Goal: Task Accomplishment & Management: Complete application form

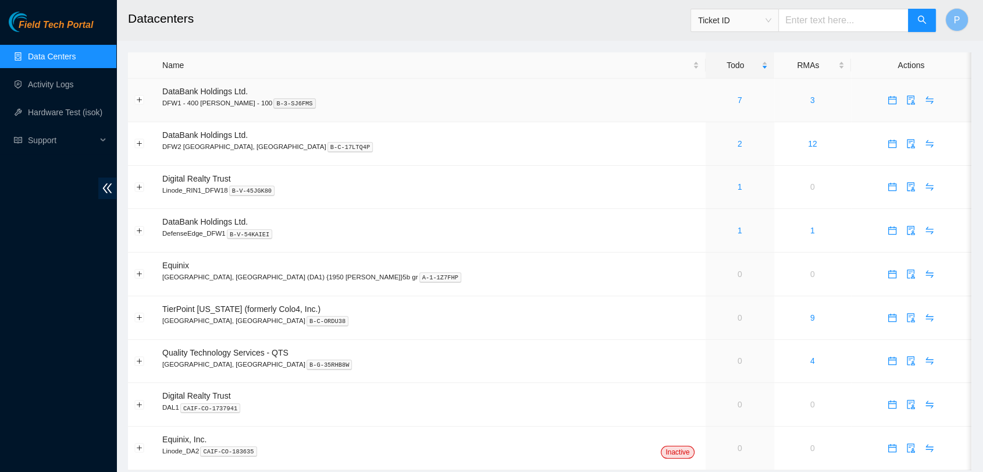
click at [706, 118] on td "7" at bounding box center [740, 101] width 69 height 44
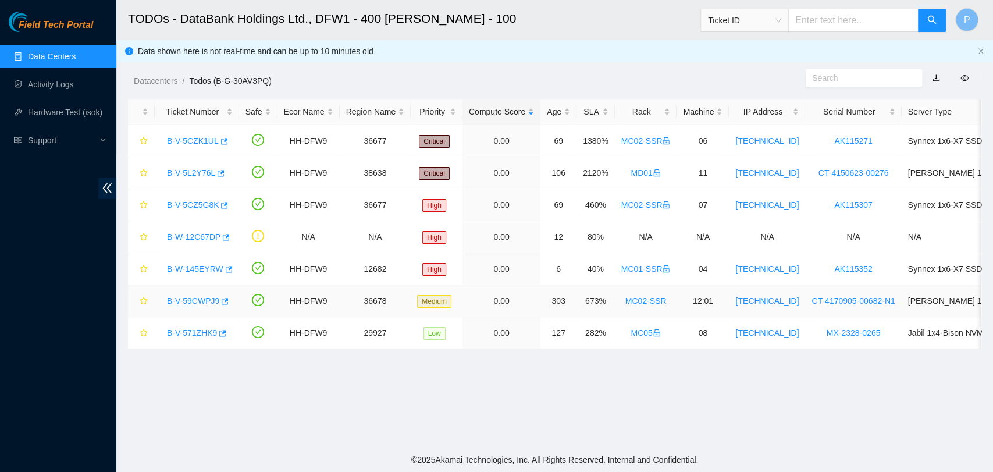
click at [200, 302] on link "B-V-59CWPJ9" at bounding box center [193, 300] width 52 height 9
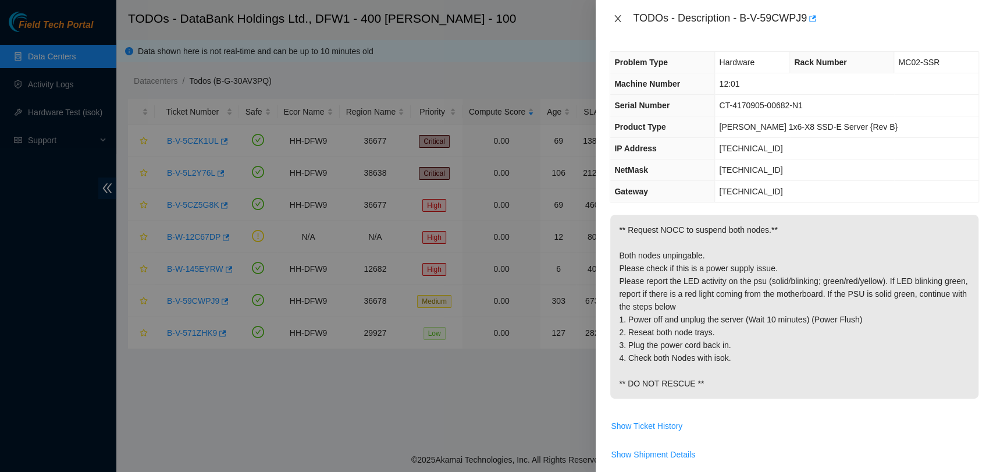
click at [620, 15] on icon "close" at bounding box center [618, 18] width 6 height 7
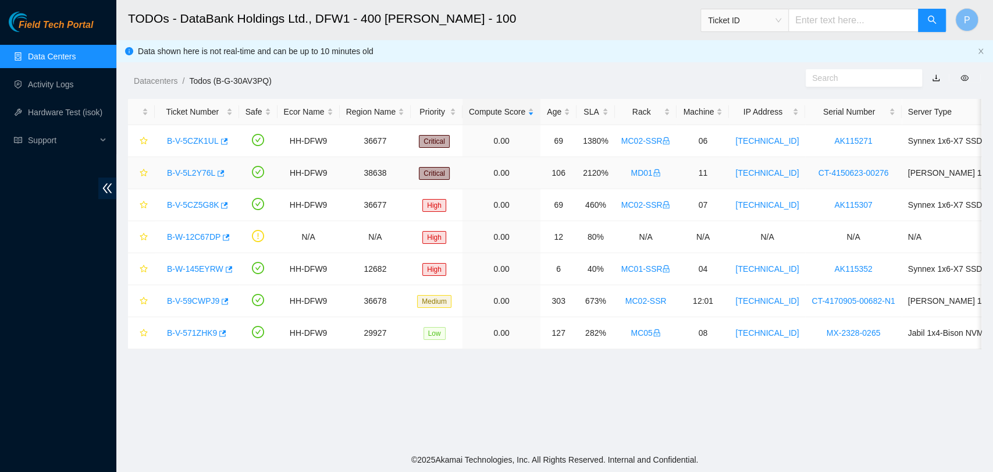
click at [186, 171] on link "B-V-5L2Y76L" at bounding box center [191, 172] width 48 height 9
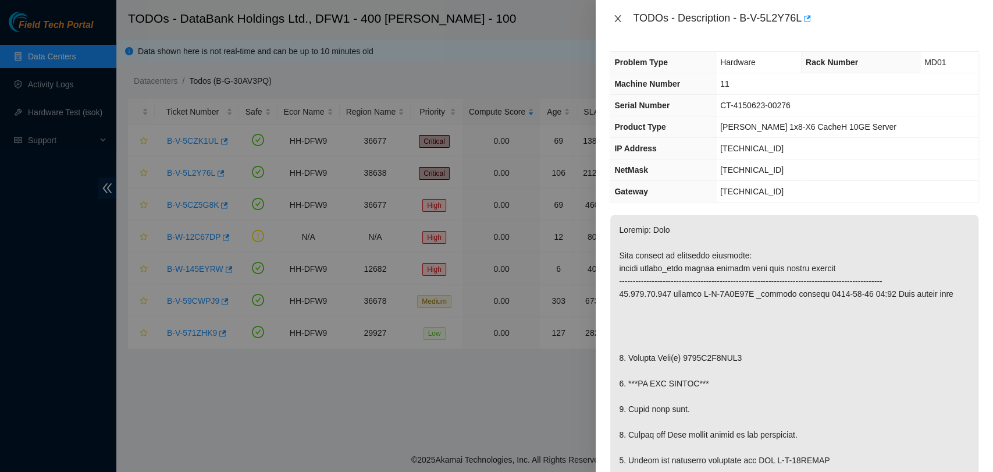
click at [614, 14] on icon "close" at bounding box center [617, 18] width 9 height 9
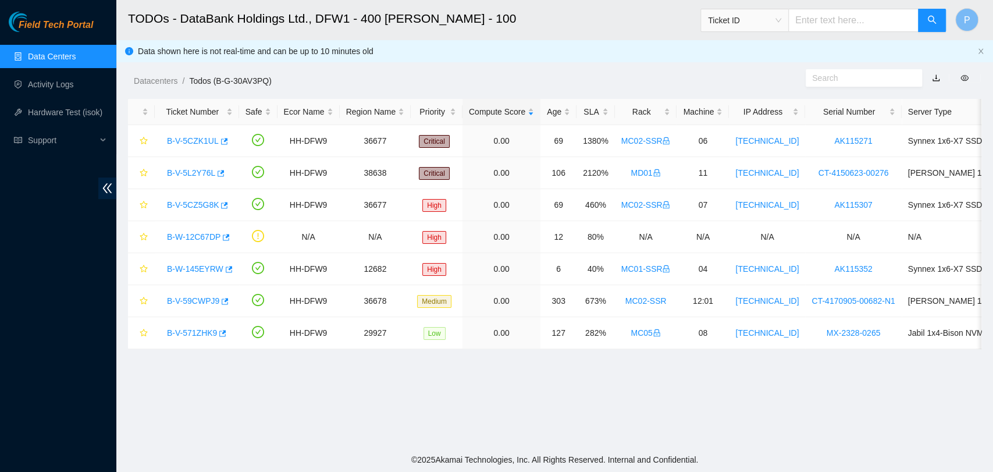
click at [42, 54] on link "Data Centers" at bounding box center [52, 56] width 48 height 9
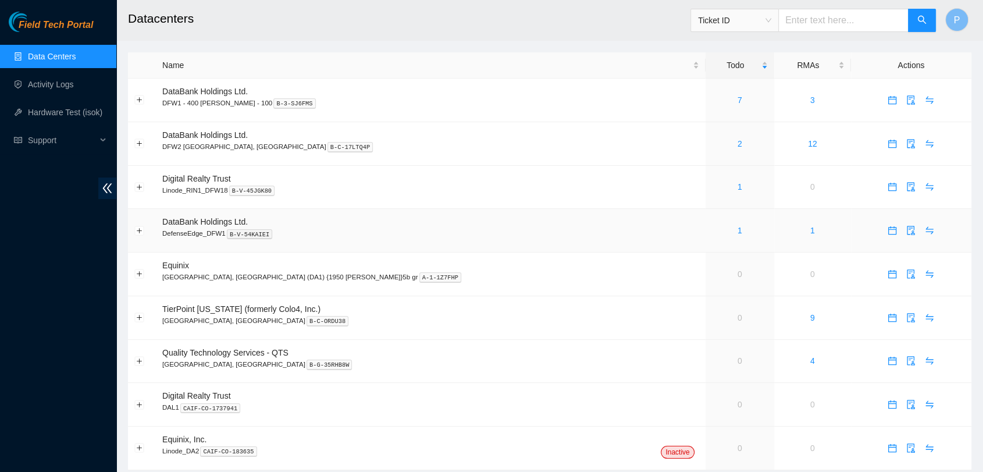
click at [706, 237] on td "1" at bounding box center [740, 231] width 69 height 44
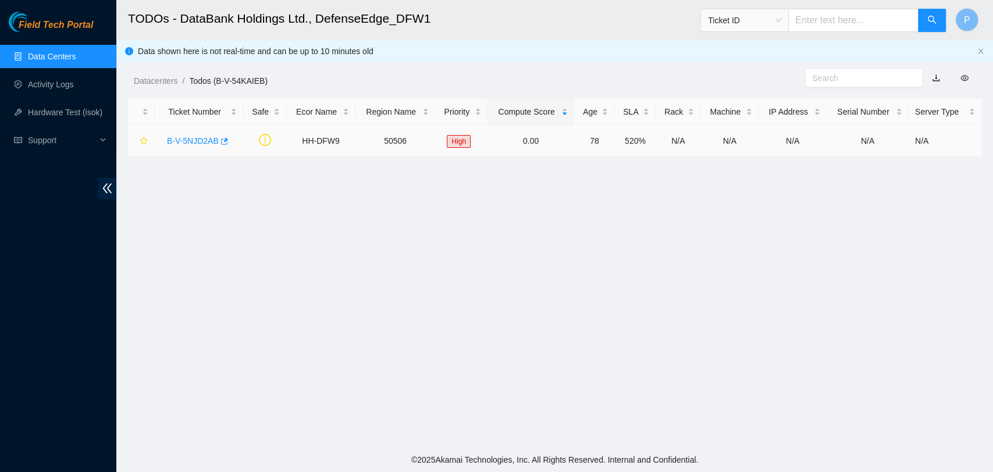
click at [187, 141] on link "B-V-5NJD2AB" at bounding box center [193, 140] width 52 height 9
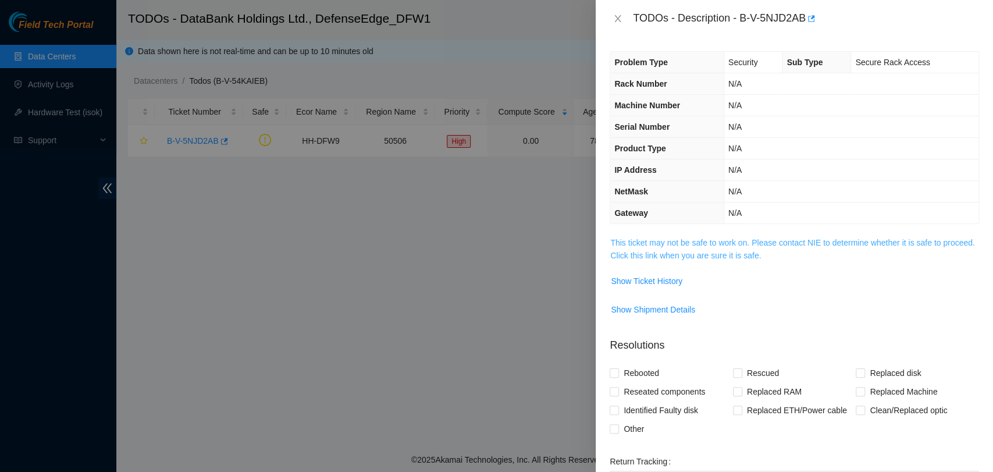
click at [782, 249] on link "This ticket may not be safe to work on. Please contact NIE to determine whether…" at bounding box center [792, 249] width 364 height 22
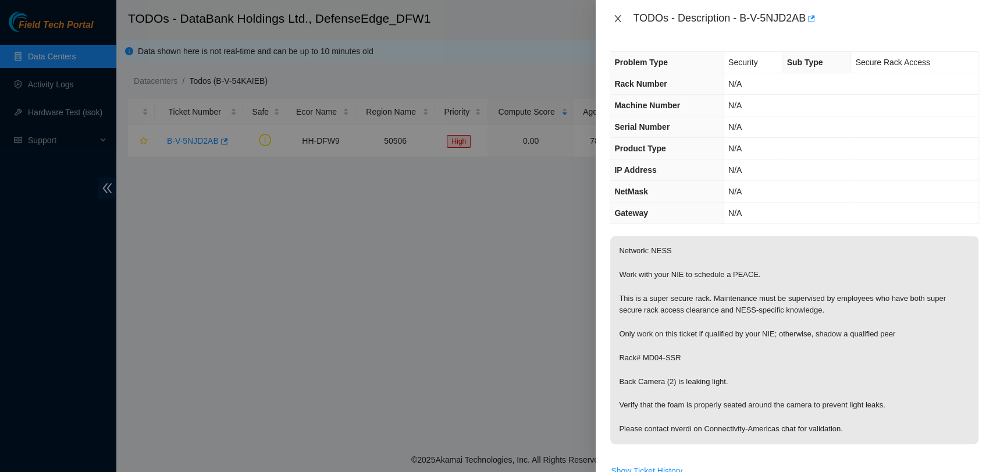
click at [624, 15] on button "Close" at bounding box center [618, 18] width 16 height 11
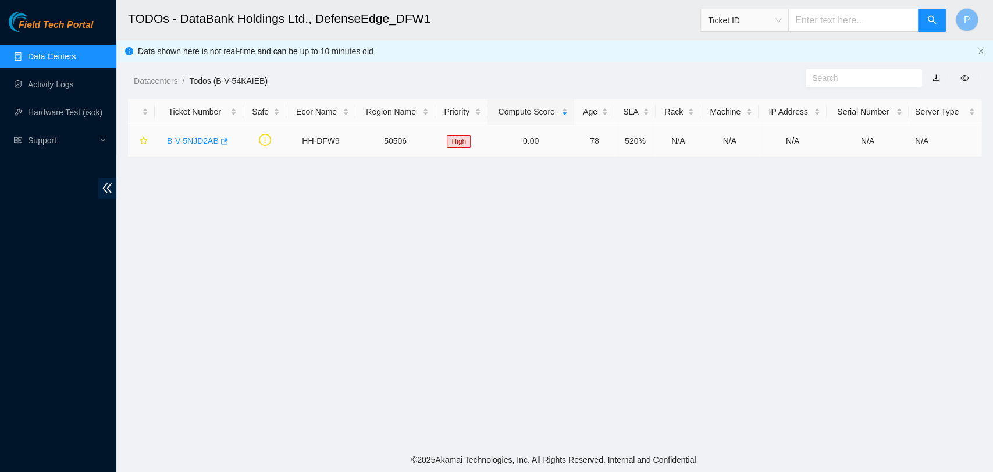
click at [170, 137] on link "B-V-5NJD2AB" at bounding box center [193, 140] width 52 height 9
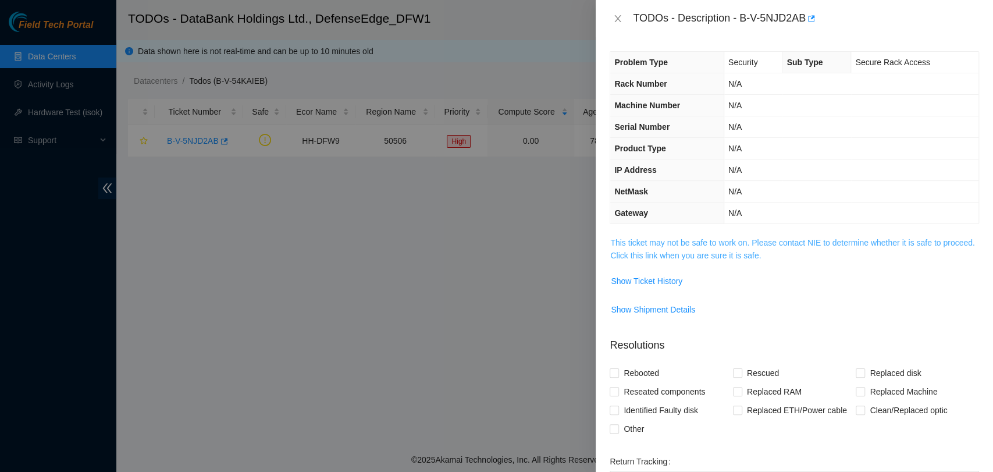
click at [782, 247] on link "This ticket may not be safe to work on. Please contact NIE to determine whether…" at bounding box center [792, 249] width 364 height 22
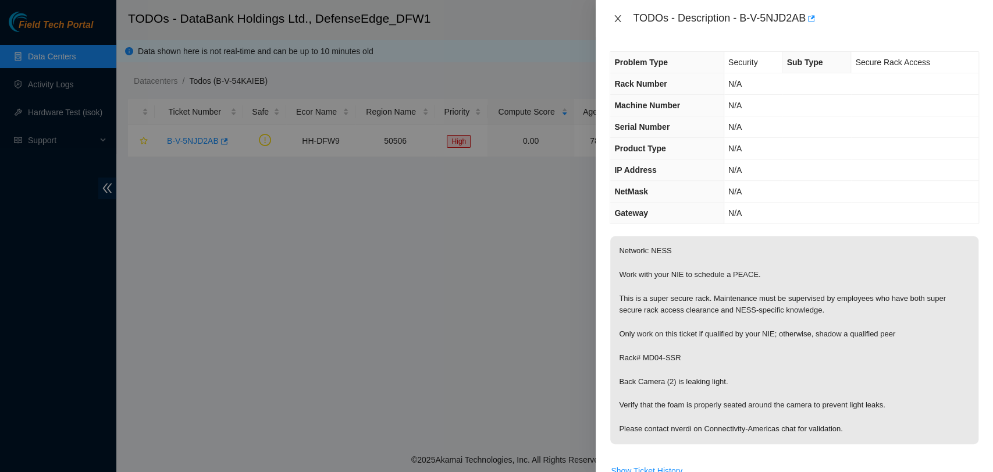
click at [615, 19] on icon "close" at bounding box center [617, 18] width 9 height 9
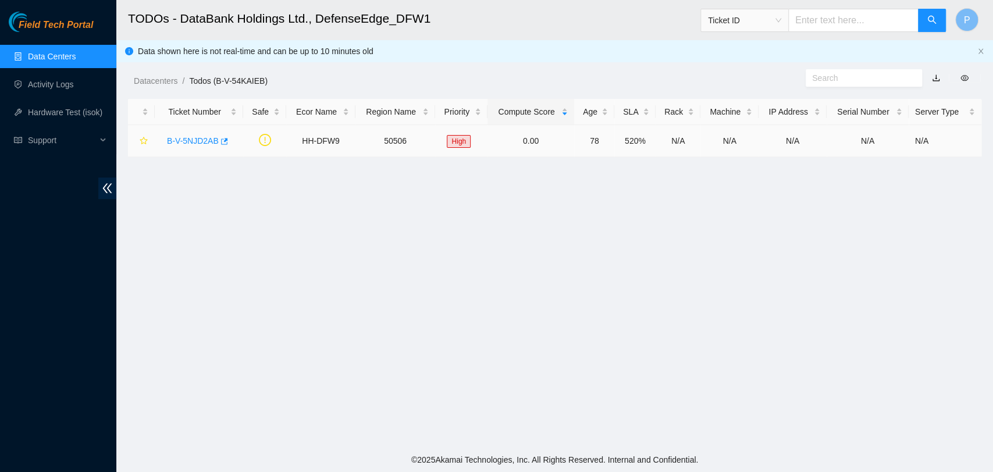
click at [197, 143] on link "B-V-5NJD2AB" at bounding box center [193, 140] width 52 height 9
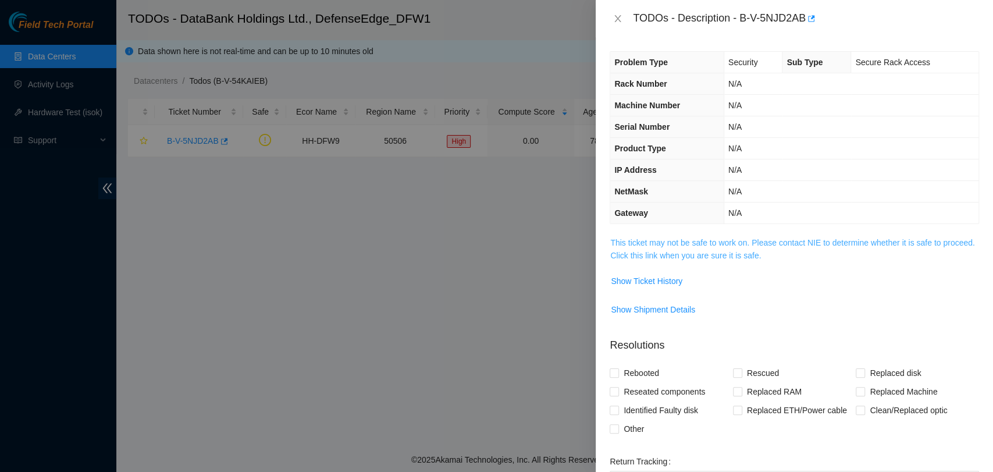
click at [773, 248] on link "This ticket may not be safe to work on. Please contact NIE to determine whether…" at bounding box center [792, 249] width 364 height 22
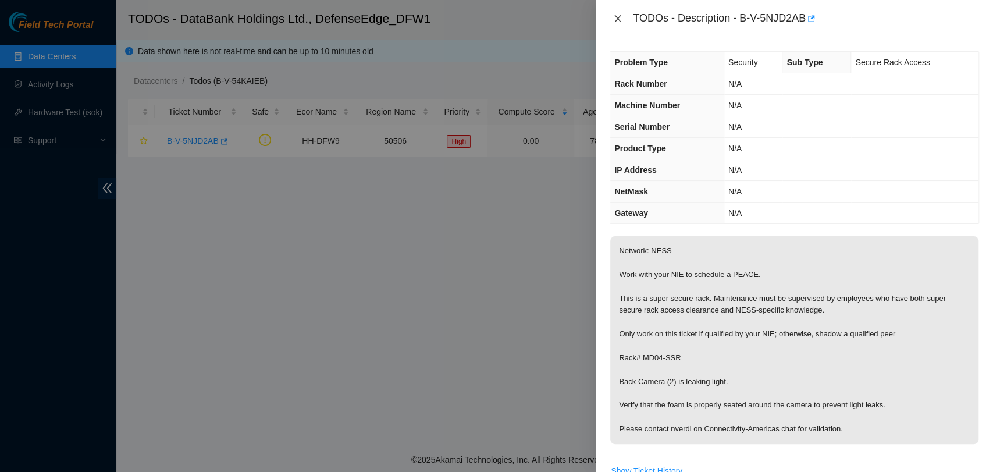
click at [616, 16] on icon "close" at bounding box center [618, 18] width 6 height 7
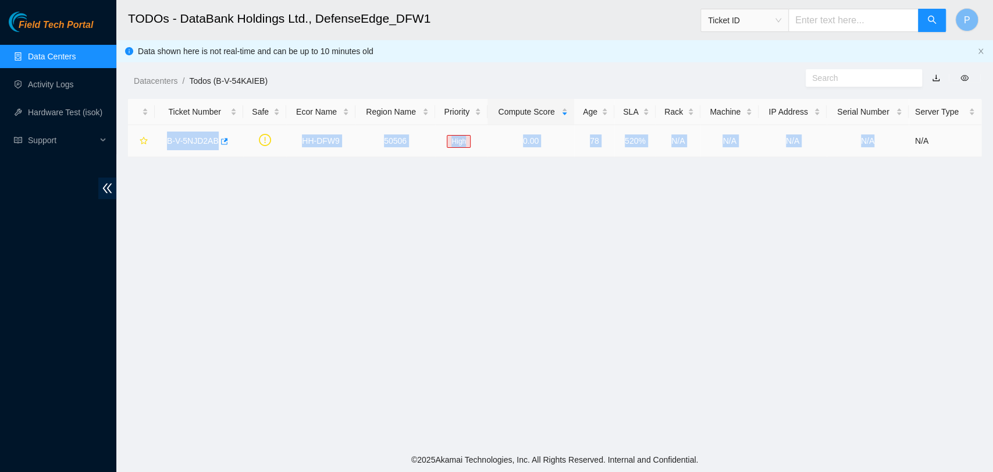
drag, startPoint x: 159, startPoint y: 140, endPoint x: 882, endPoint y: 140, distance: 723.0
click at [882, 140] on tr "B-V-5NJD2AB HH-DFW9 50506 High 0.00 78 520% N/A N/A N/A N/A N/A" at bounding box center [554, 141] width 853 height 32
copy tr "B-V-5NJD2AB HH-DFW9 50506 High 0.00 78 520% N/A N/A N/A N/A"
click at [50, 60] on link "Data Centers" at bounding box center [52, 56] width 48 height 9
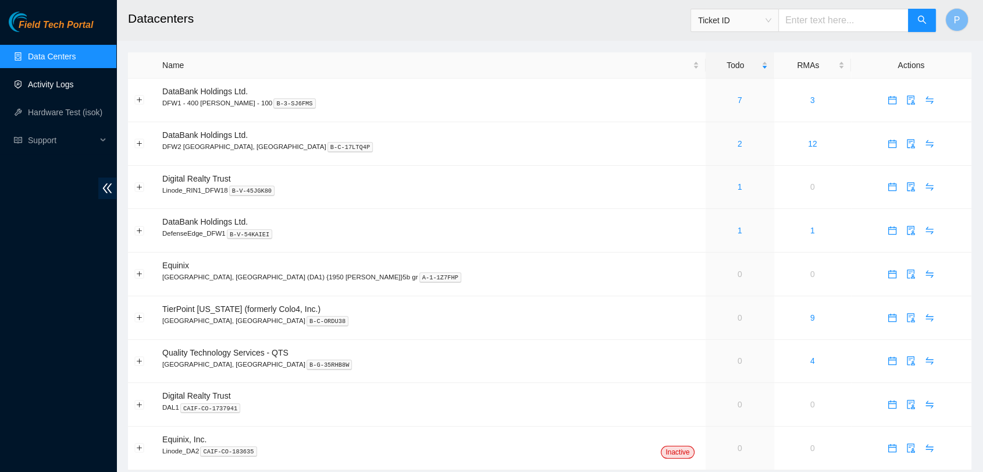
click at [50, 80] on link "Activity Logs" at bounding box center [51, 84] width 46 height 9
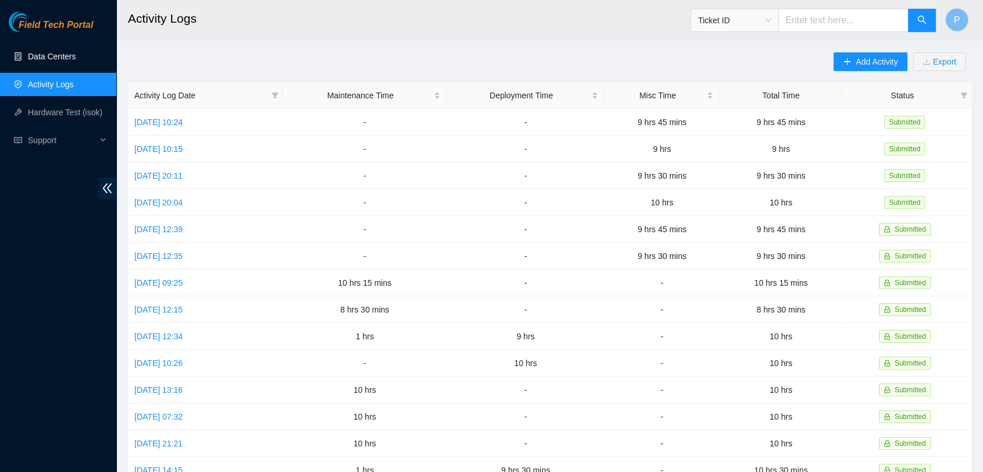
click at [65, 52] on link "Data Centers" at bounding box center [52, 56] width 48 height 9
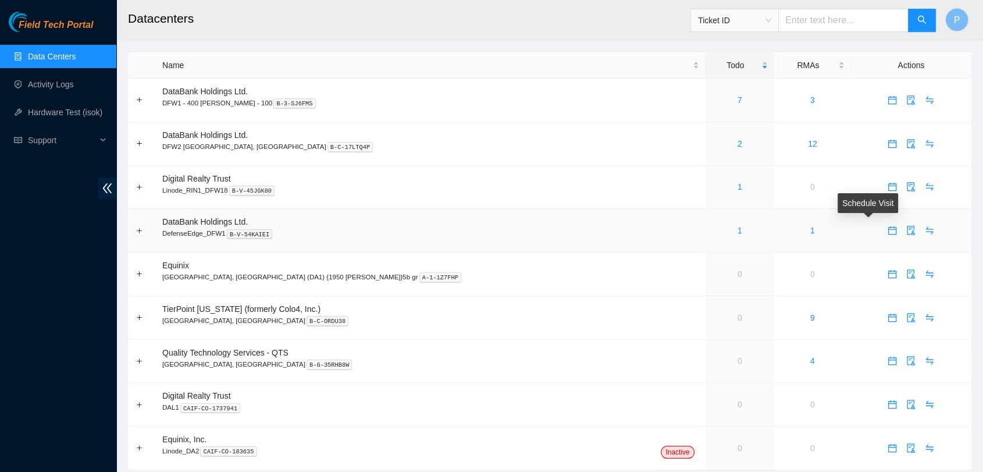
click at [884, 231] on span "calendar" at bounding box center [892, 230] width 17 height 9
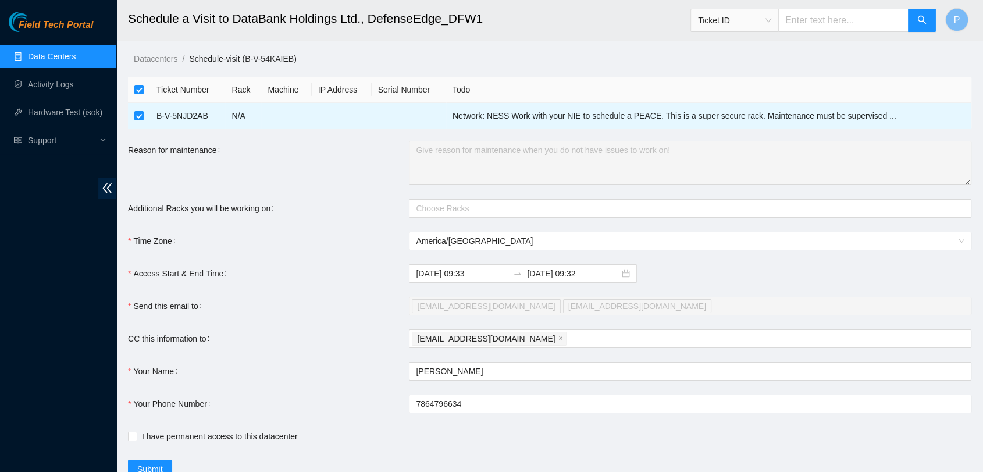
scroll to position [45, 0]
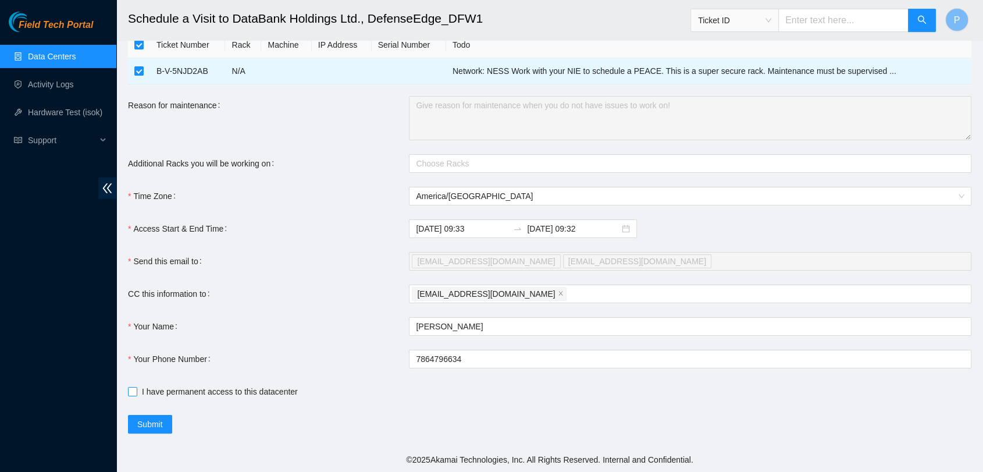
click at [134, 396] on label "I have permanent access to this datacenter" at bounding box center [215, 391] width 174 height 13
click at [134, 395] on input "I have permanent access to this datacenter" at bounding box center [132, 391] width 8 height 8
checkbox input "true"
click at [415, 359] on input "7864796634" at bounding box center [690, 359] width 562 height 19
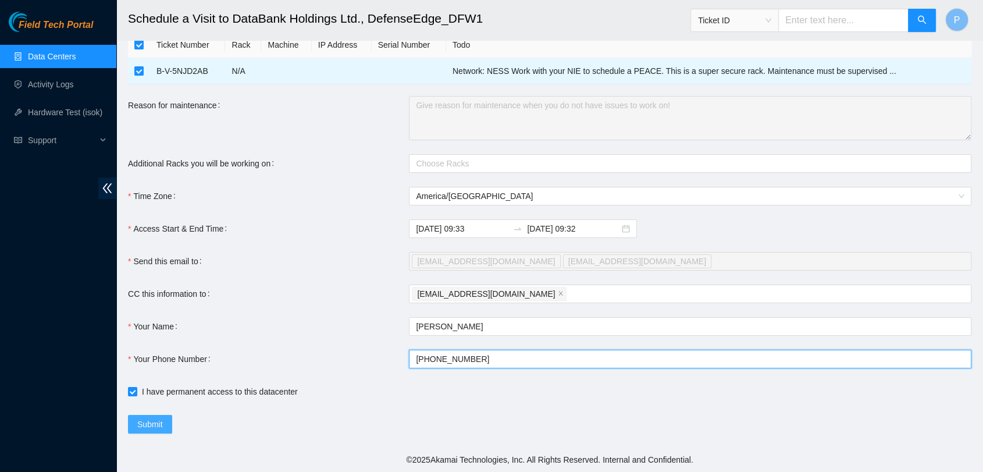
type input "+17864796634"
click at [148, 429] on span "Submit" at bounding box center [150, 424] width 26 height 13
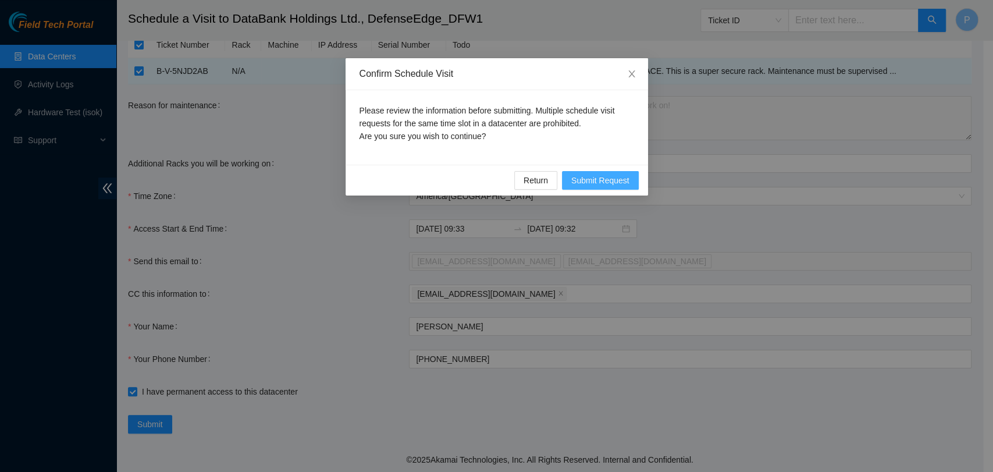
click at [621, 179] on span "Submit Request" at bounding box center [600, 180] width 58 height 13
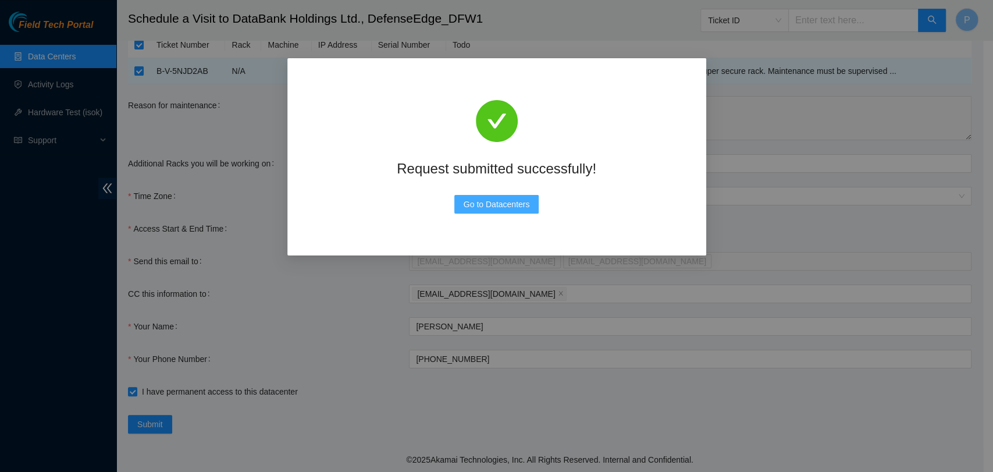
click at [527, 196] on button "Go to Datacenters" at bounding box center [496, 204] width 85 height 19
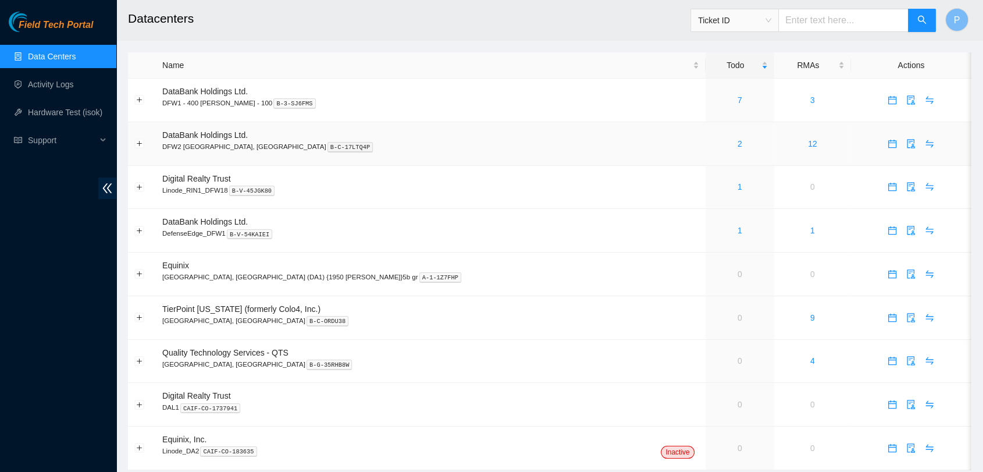
click at [712, 146] on div "2" at bounding box center [740, 143] width 56 height 13
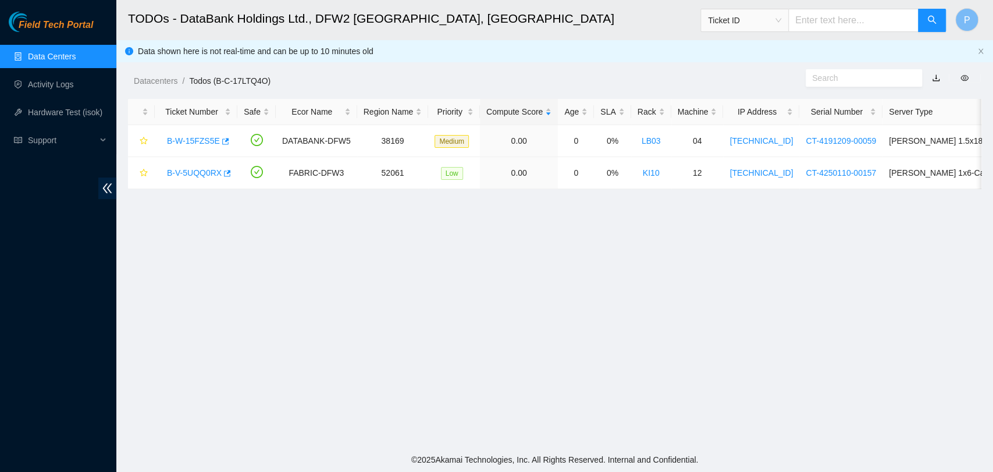
click at [76, 60] on link "Data Centers" at bounding box center [52, 56] width 48 height 9
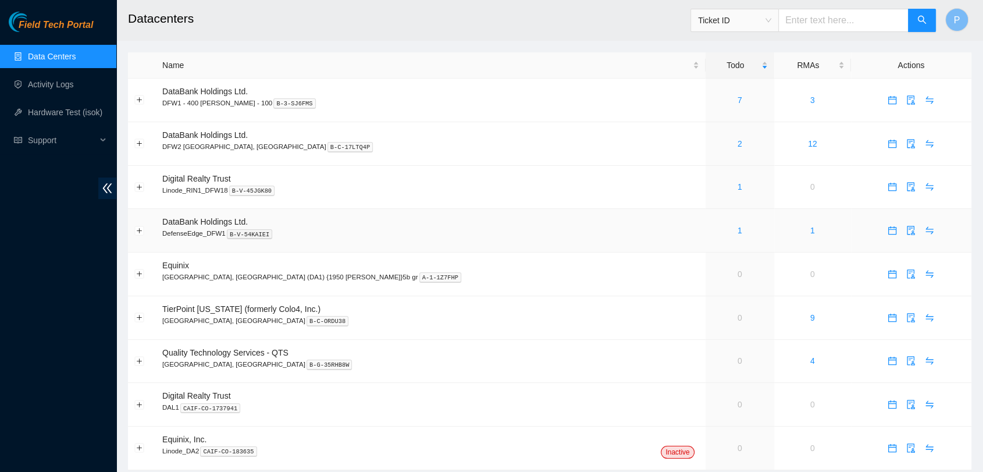
click at [712, 233] on div "1" at bounding box center [740, 230] width 56 height 13
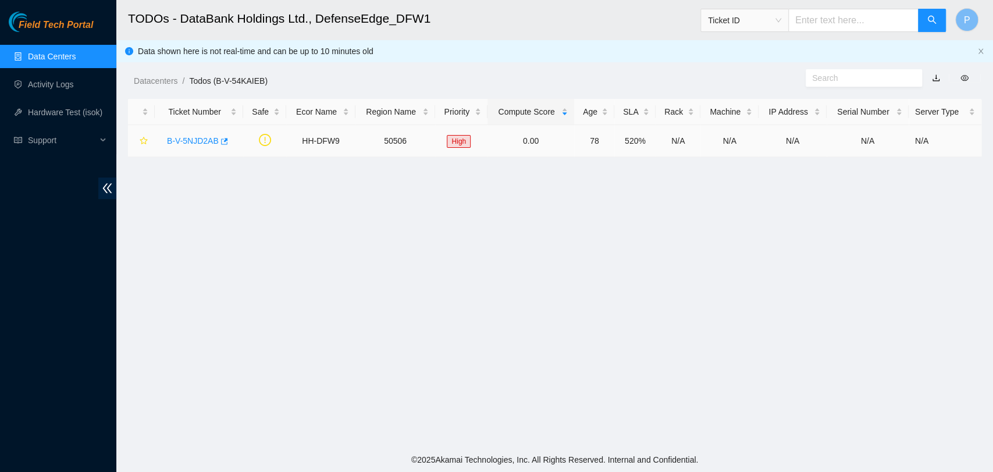
click at [200, 138] on link "B-V-5NJD2AB" at bounding box center [193, 140] width 52 height 9
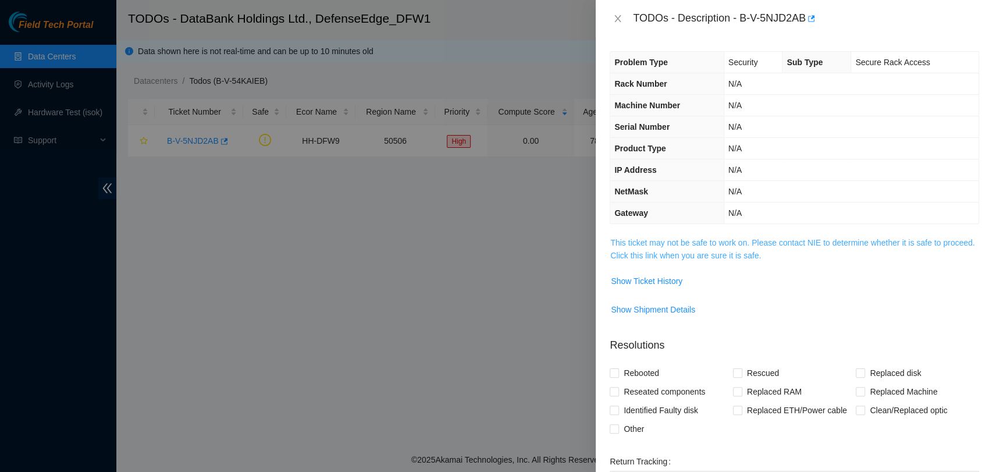
click at [724, 249] on link "This ticket may not be safe to work on. Please contact NIE to determine whether…" at bounding box center [792, 249] width 364 height 22
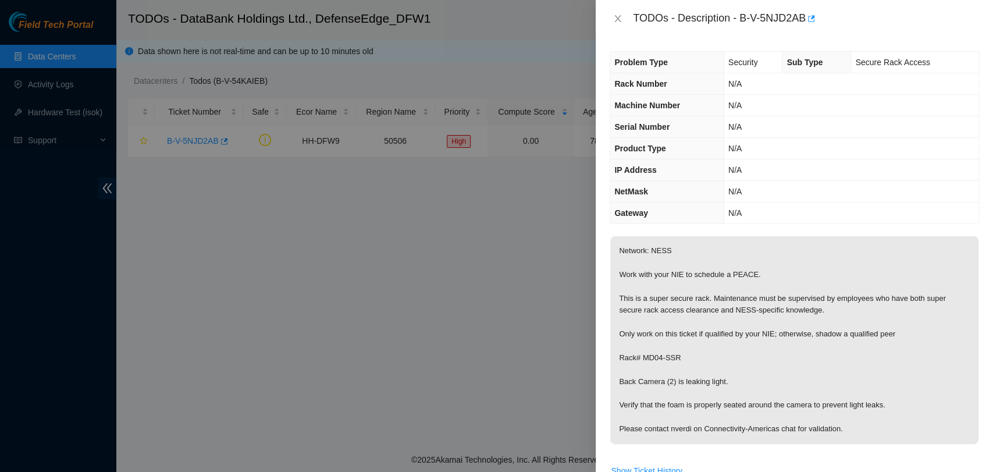
click at [617, 12] on div "TODOs - Description - B-V-5NJD2AB" at bounding box center [794, 18] width 369 height 19
click at [615, 15] on icon "close" at bounding box center [617, 18] width 9 height 9
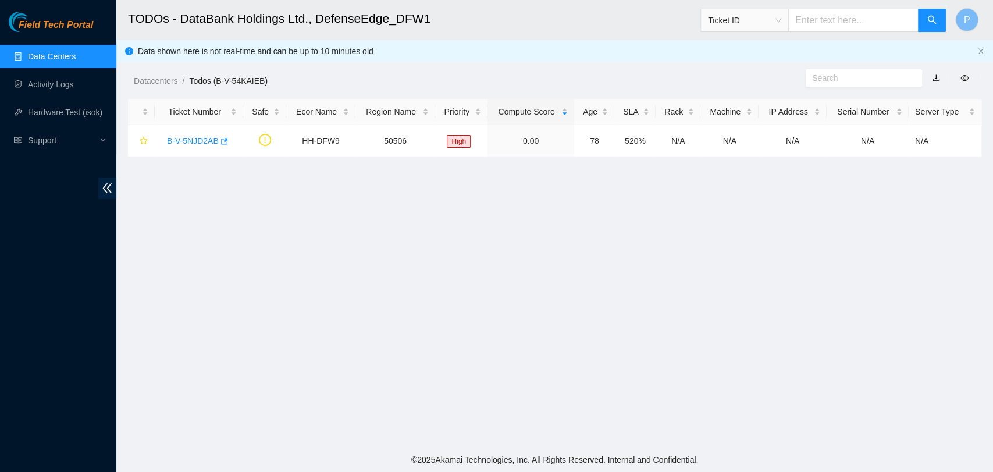
click at [72, 52] on link "Data Centers" at bounding box center [52, 56] width 48 height 9
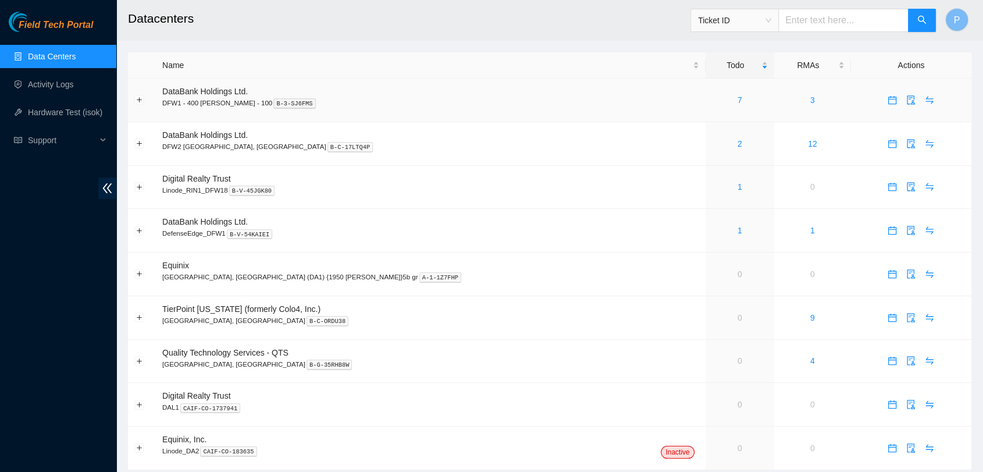
click at [706, 108] on td "7" at bounding box center [740, 101] width 69 height 44
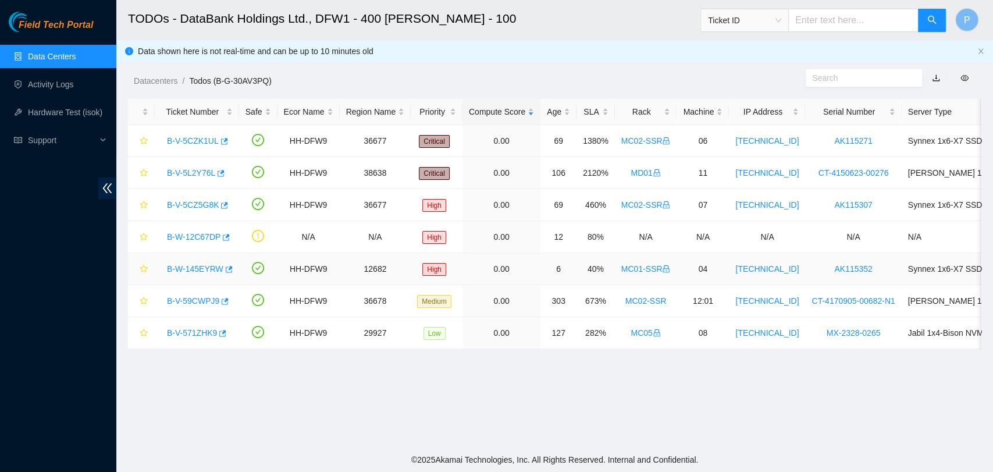
click at [195, 270] on link "B-W-145EYRW" at bounding box center [195, 268] width 56 height 9
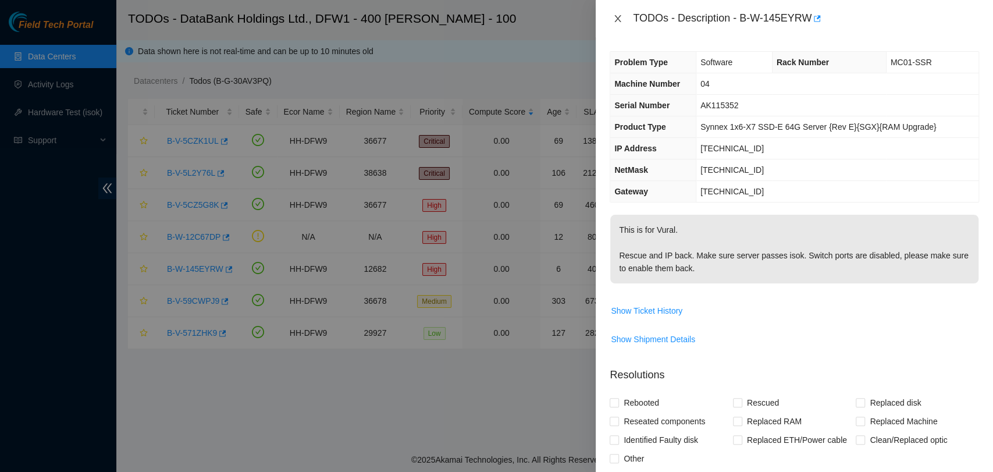
click at [619, 15] on icon "close" at bounding box center [617, 18] width 9 height 9
